Goal: Transaction & Acquisition: Purchase product/service

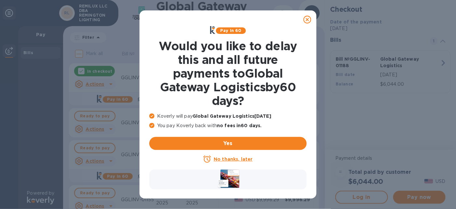
click at [245, 159] on u "No thanks, later" at bounding box center [233, 158] width 39 height 5
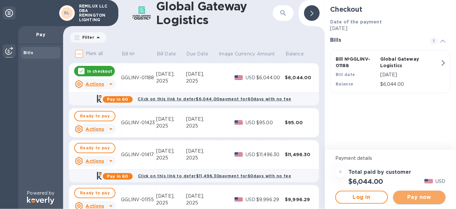
click at [422, 196] on span "Pay now" at bounding box center [420, 197] width 42 height 8
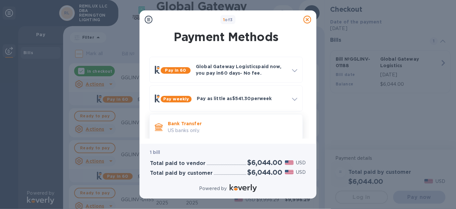
click at [172, 124] on p "Bank Transfer" at bounding box center [233, 123] width 130 height 7
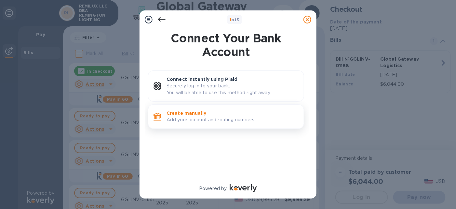
click at [186, 117] on p "Add your account and routing numbers." at bounding box center [233, 119] width 132 height 7
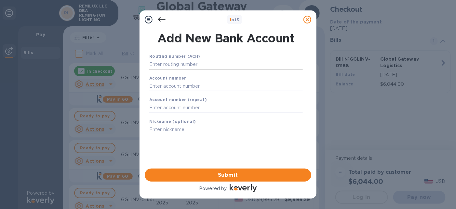
click at [216, 64] on input "text" at bounding box center [226, 65] width 154 height 10
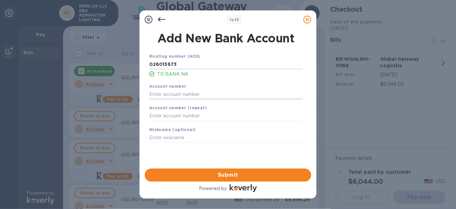
type input "026013673"
click at [203, 93] on input "text" at bounding box center [226, 94] width 154 height 10
type input "4469876101"
click at [193, 117] on input "text" at bounding box center [226, 116] width 154 height 10
type input "4469876101"
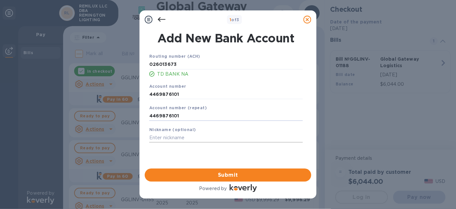
click at [186, 137] on input "text" at bounding box center [226, 138] width 154 height 10
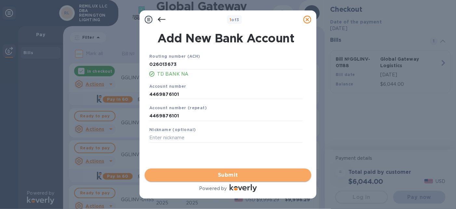
click at [215, 172] on span "Submit" at bounding box center [228, 175] width 156 height 8
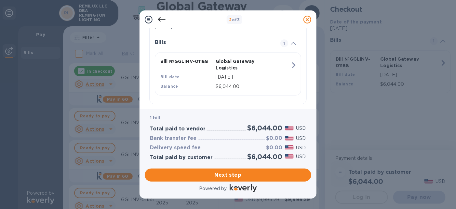
scroll to position [153, 0]
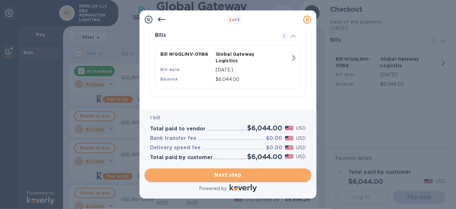
click at [220, 174] on span "Next step" at bounding box center [228, 175] width 156 height 8
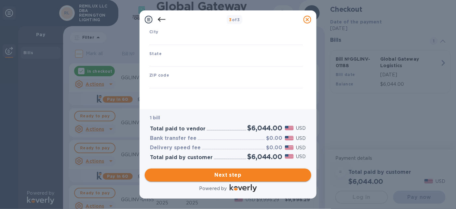
type input "[GEOGRAPHIC_DATA]"
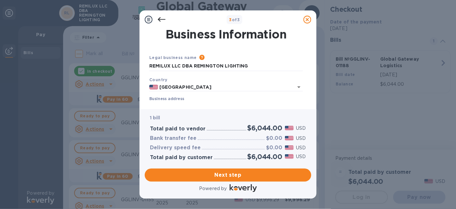
scroll to position [0, 0]
click at [195, 67] on input "REMILUX LLC DBA REMINGTON LIGHTING" at bounding box center [226, 66] width 154 height 10
drag, startPoint x: 194, startPoint y: 66, endPoint x: 122, endPoint y: 66, distance: 71.9
click at [122, 66] on div "3 of 3 Business Information Legal business name Please provide the legal name t…" at bounding box center [228, 104] width 456 height 209
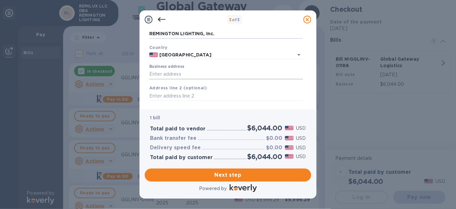
type input "REMINGTON LIGHTING, Inc."
click at [208, 76] on input "Business address" at bounding box center [226, 74] width 154 height 10
type input "[STREET_ADDRESS][PERSON_NAME]"
type input "[GEOGRAPHIC_DATA]"
type input "PA"
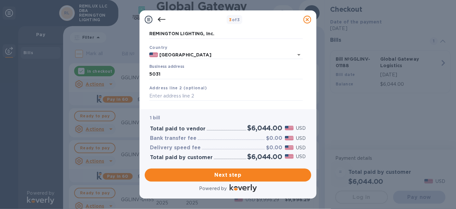
type input "17055"
click at [202, 95] on input "text" at bounding box center [226, 96] width 154 height 10
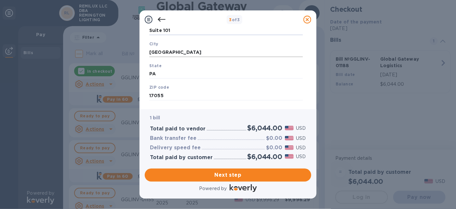
scroll to position [109, 0]
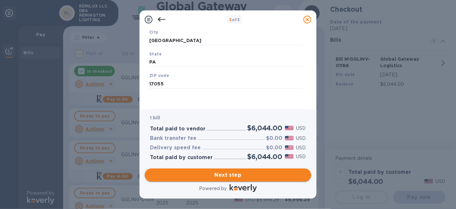
type input "Suite 101"
click at [226, 173] on span "Next step" at bounding box center [228, 175] width 156 height 8
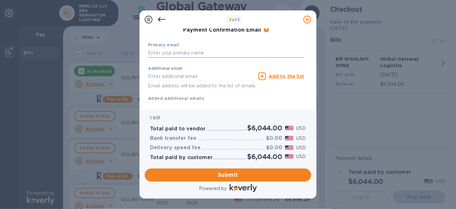
click at [201, 55] on input "text" at bounding box center [226, 53] width 156 height 10
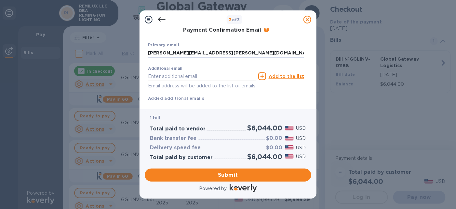
type input "[PERSON_NAME][EMAIL_ADDRESS][PERSON_NAME][DOMAIN_NAME]"
click at [197, 77] on input "text" at bounding box center [202, 76] width 108 height 10
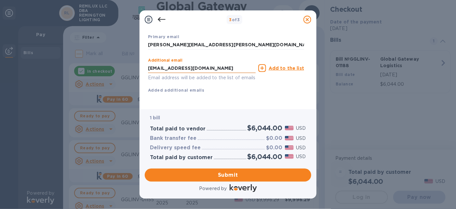
scroll to position [125, 0]
type input "[EMAIL_ADDRESS][DOMAIN_NAME]"
click at [274, 65] on u "Add to the list" at bounding box center [286, 67] width 35 height 5
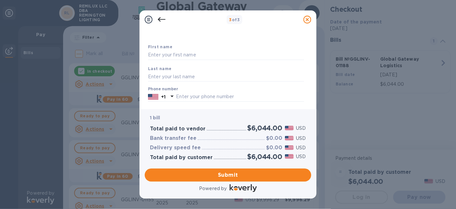
scroll to position [0, 0]
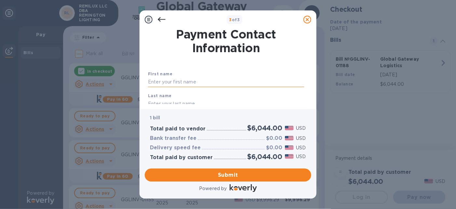
click at [203, 82] on input "text" at bounding box center [226, 82] width 156 height 10
click at [202, 82] on input "text" at bounding box center [226, 82] width 156 height 10
click at [189, 81] on input "text" at bounding box center [226, 82] width 156 height 10
type input "[PERSON_NAME]"
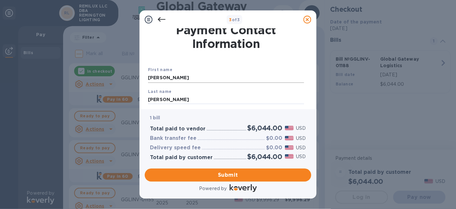
type input "[PERSON_NAME]"
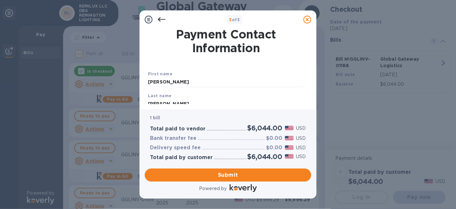
scroll to position [0, 0]
type input "7177377120"
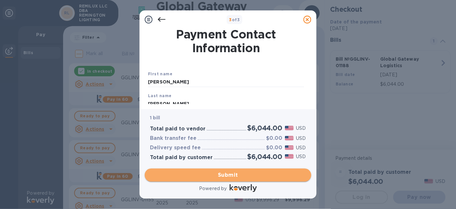
click at [233, 172] on span "Submit" at bounding box center [228, 175] width 156 height 8
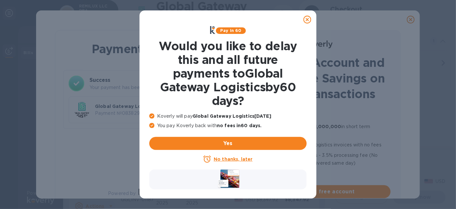
click at [308, 19] on icon at bounding box center [308, 20] width 8 height 8
